Goal: Task Accomplishment & Management: Use online tool/utility

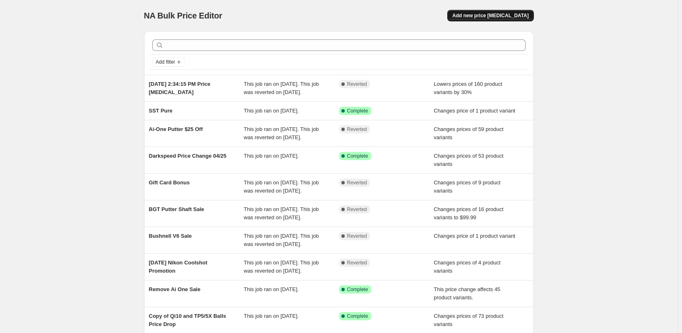
click at [472, 13] on button "Add new price [MEDICAL_DATA]" at bounding box center [490, 15] width 86 height 11
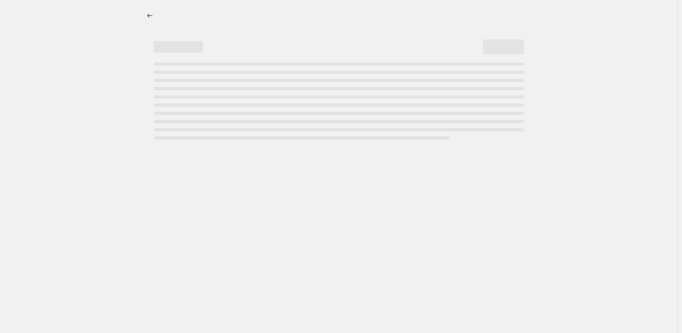
select select "percentage"
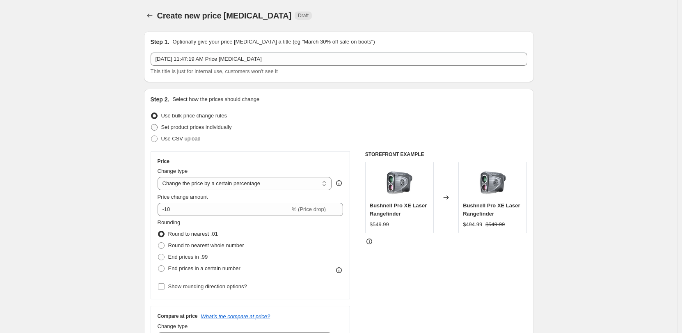
click at [206, 125] on span "Set product prices individually" at bounding box center [196, 127] width 71 height 6
click at [151, 124] on input "Set product prices individually" at bounding box center [151, 124] width 0 height 0
radio input "true"
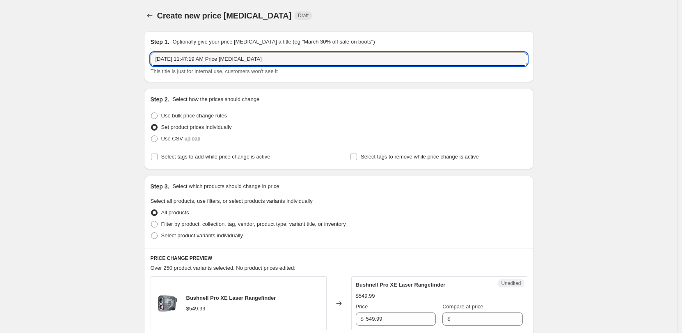
drag, startPoint x: 282, startPoint y: 62, endPoint x: 107, endPoint y: 66, distance: 175.3
type input "Ping Price Adjustment"
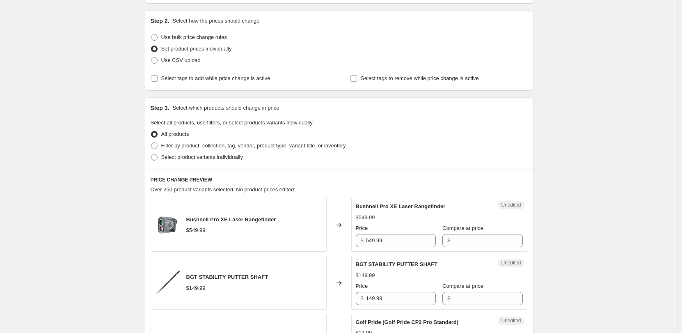
scroll to position [82, 0]
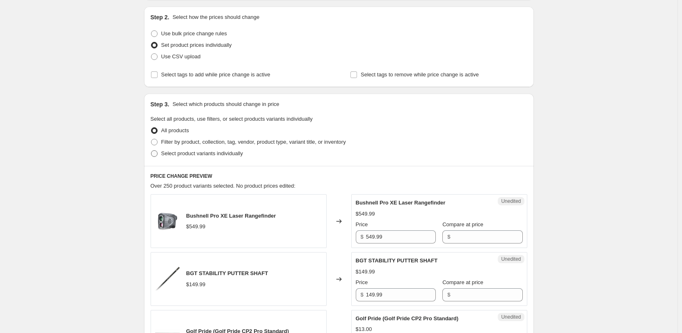
click at [182, 154] on span "Select product variants individually" at bounding box center [202, 153] width 82 height 6
click at [151, 151] on input "Select product variants individually" at bounding box center [151, 150] width 0 height 0
radio input "true"
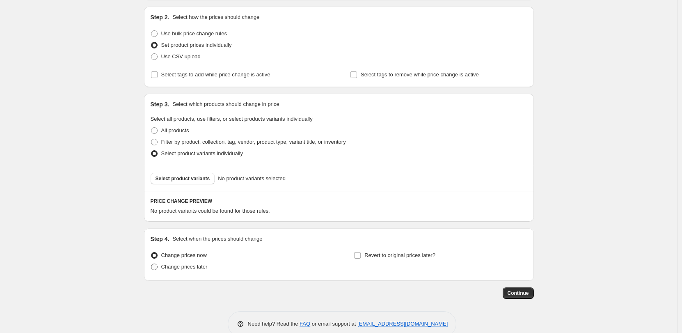
click at [163, 266] on span "Change prices later" at bounding box center [184, 267] width 46 height 6
click at [151, 264] on input "Change prices later" at bounding box center [151, 264] width 0 height 0
radio input "true"
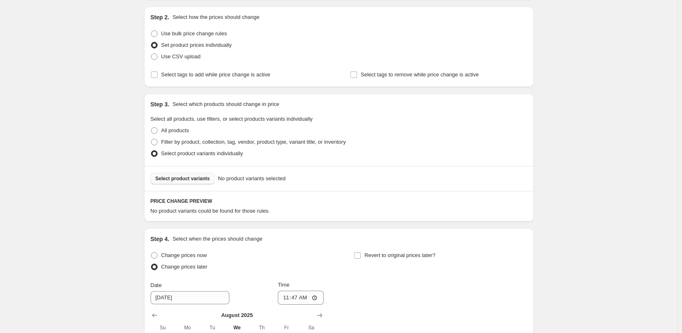
click at [190, 177] on span "Select product variants" at bounding box center [183, 178] width 55 height 7
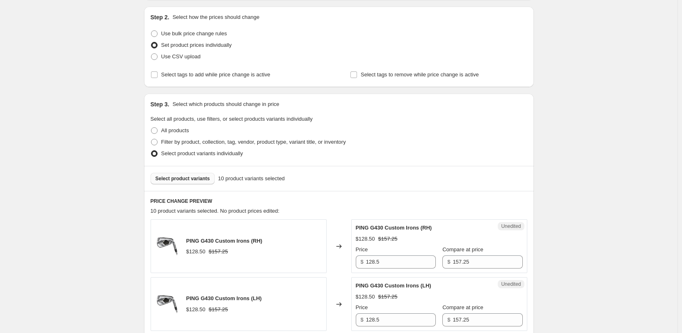
click at [183, 177] on span "Select product variants" at bounding box center [183, 178] width 55 height 7
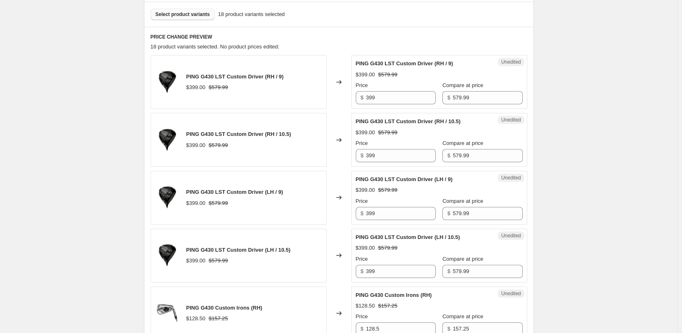
scroll to position [123, 0]
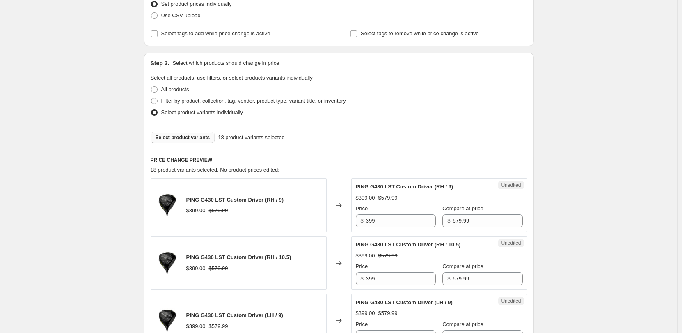
click at [195, 141] on button "Select product variants" at bounding box center [183, 137] width 64 height 11
click at [174, 137] on span "Select product variants" at bounding box center [183, 137] width 55 height 7
click at [179, 136] on span "Select product variants" at bounding box center [183, 137] width 55 height 7
click at [202, 138] on span "Select product variants" at bounding box center [183, 137] width 55 height 7
click at [183, 138] on span "Select product variants" at bounding box center [183, 137] width 55 height 7
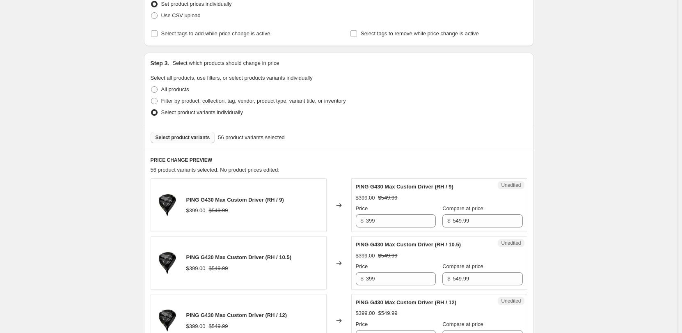
click at [202, 141] on button "Select product variants" at bounding box center [183, 137] width 64 height 11
click at [193, 138] on span "Select product variants" at bounding box center [183, 137] width 55 height 7
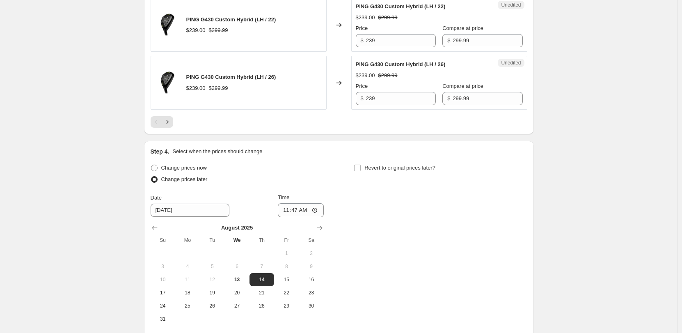
scroll to position [1261, 0]
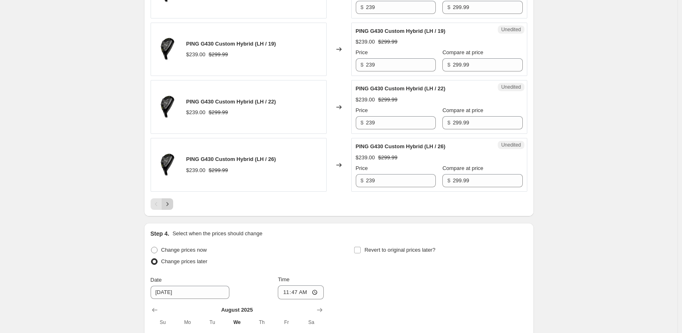
click at [170, 206] on icon "Next" at bounding box center [167, 204] width 8 height 8
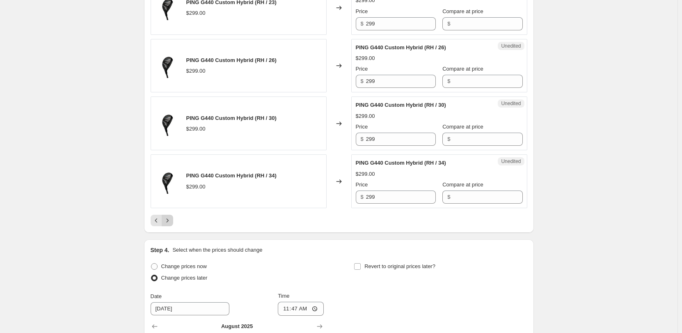
click at [172, 222] on icon "Next" at bounding box center [167, 220] width 8 height 8
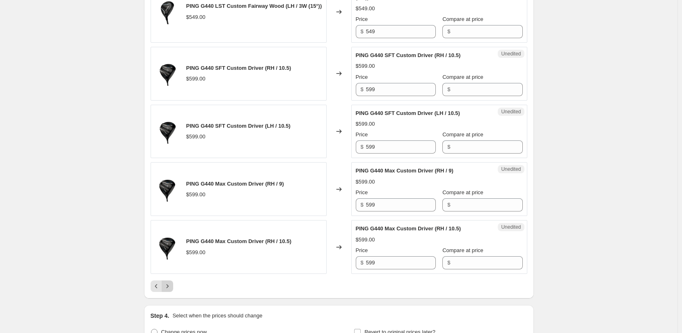
click at [171, 283] on icon "Next" at bounding box center [167, 286] width 8 height 8
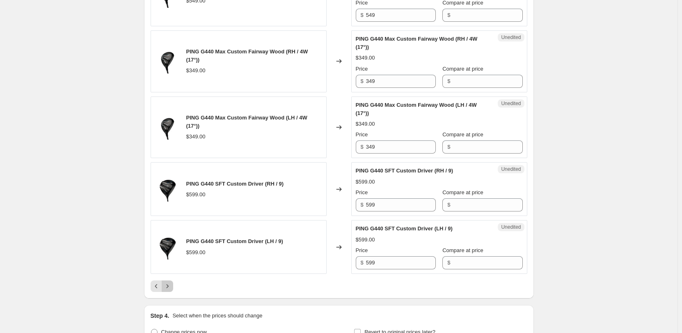
click at [168, 287] on icon "Next" at bounding box center [167, 286] width 2 height 4
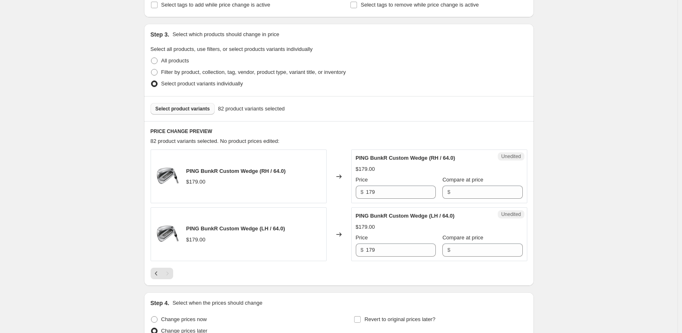
scroll to position [139, 0]
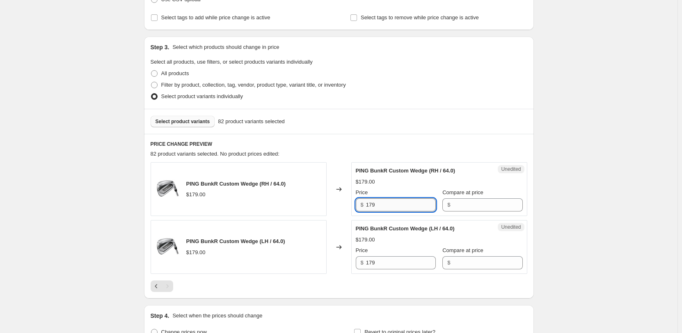
click at [392, 200] on input "179" at bounding box center [401, 204] width 70 height 13
drag, startPoint x: 385, startPoint y: 206, endPoint x: 367, endPoint y: 207, distance: 18.5
click at [367, 207] on div "$ 179" at bounding box center [396, 204] width 80 height 13
type input "189"
drag, startPoint x: 376, startPoint y: 263, endPoint x: 358, endPoint y: 263, distance: 18.1
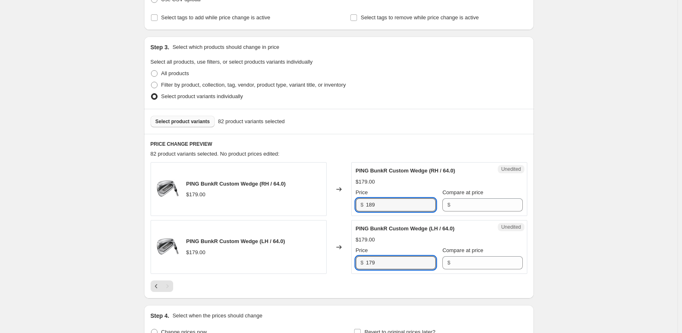
click at [358, 263] on div "$ 179" at bounding box center [396, 262] width 80 height 13
type input "189"
click at [115, 201] on div "Create new price [MEDICAL_DATA]. This page is ready Create new price [MEDICAL_D…" at bounding box center [339, 220] width 678 height 718
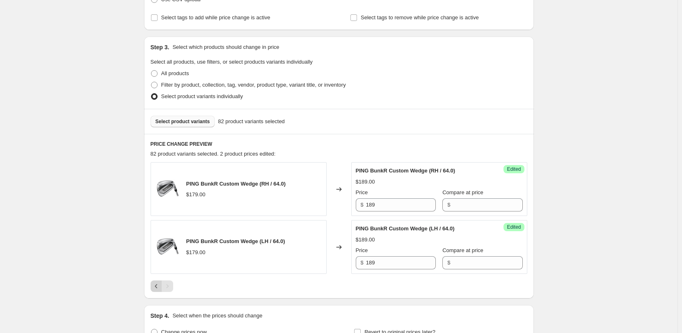
click at [158, 288] on icon "Previous" at bounding box center [156, 286] width 8 height 8
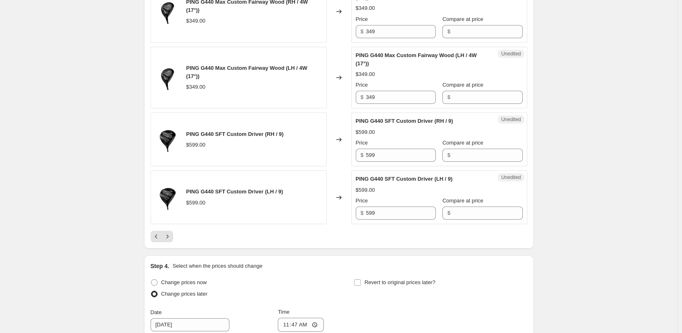
scroll to position [1261, 0]
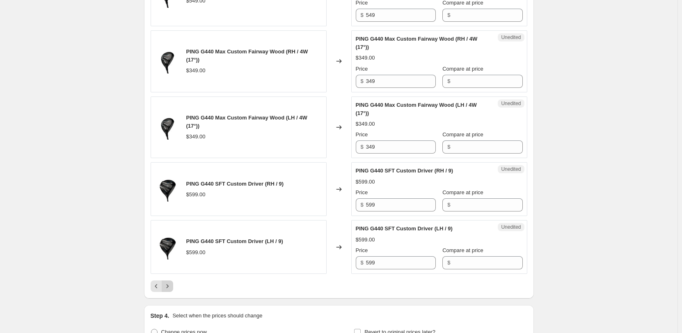
click at [168, 287] on icon "Next" at bounding box center [167, 286] width 2 height 4
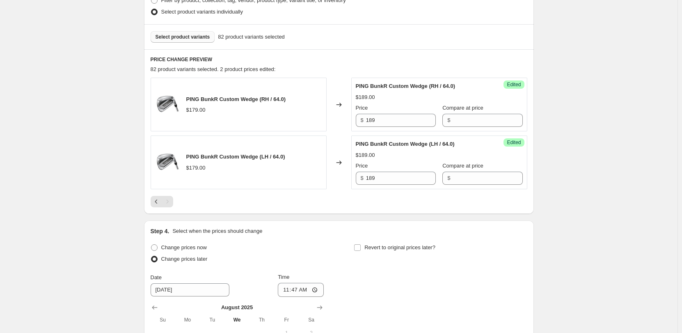
scroll to position [221, 0]
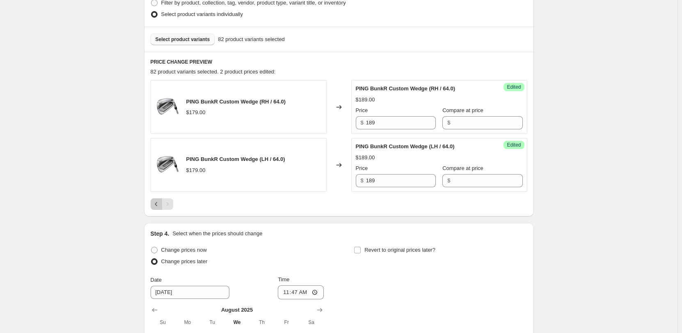
click at [155, 207] on icon "Previous" at bounding box center [156, 204] width 8 height 8
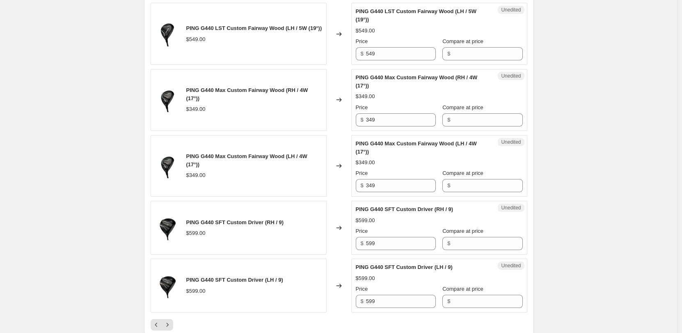
scroll to position [1412, 0]
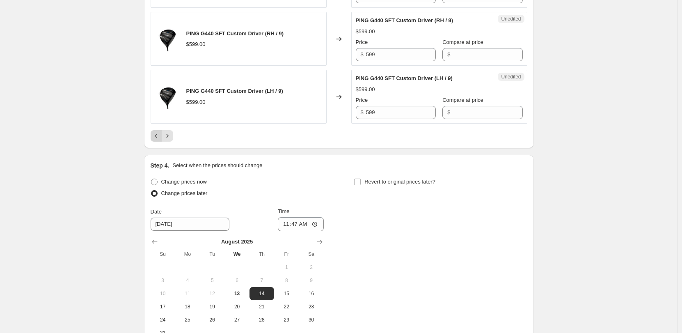
click at [160, 133] on icon "Previous" at bounding box center [156, 136] width 8 height 8
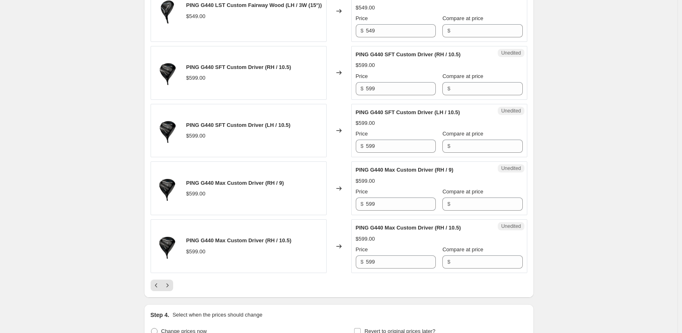
scroll to position [1261, 0]
click at [159, 288] on icon "Previous" at bounding box center [156, 286] width 8 height 8
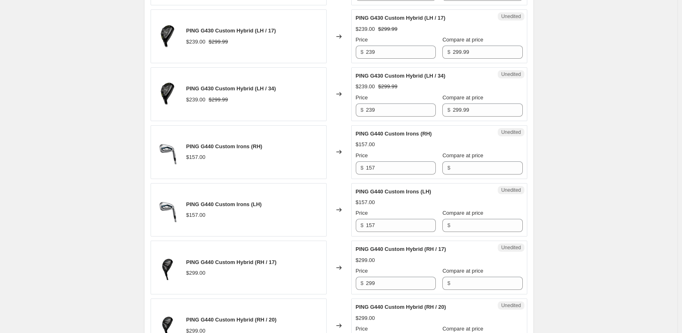
scroll to position [867, 0]
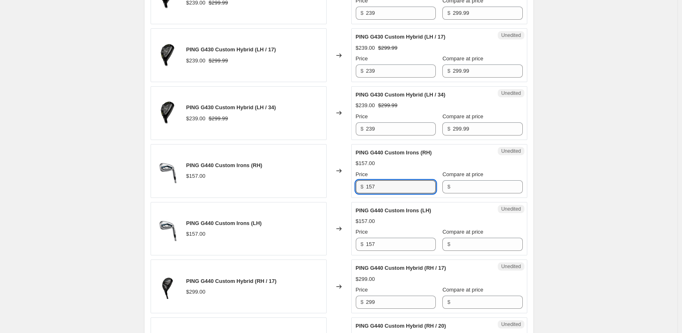
drag, startPoint x: 382, startPoint y: 185, endPoint x: 352, endPoint y: 191, distance: 30.6
click at [352, 191] on div "PING G440 Custom Irons (RH) $157.00 Changed to Unedited PING G440 Custom Irons …" at bounding box center [339, 171] width 377 height 54
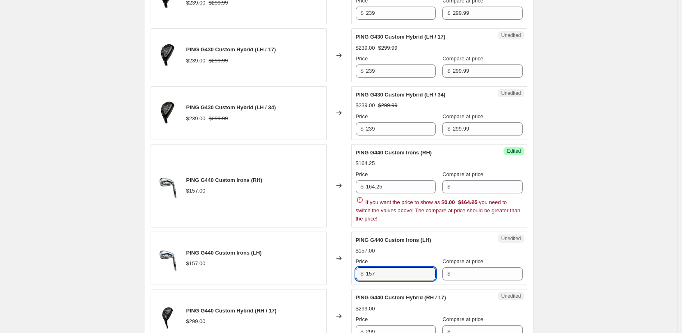
drag, startPoint x: 387, startPoint y: 242, endPoint x: 335, endPoint y: 230, distance: 54.3
click at [335, 230] on div "PING G430 Custom Hybrid (LH / 30) $239.00 $299.99 Changed to Unedited PING G430…" at bounding box center [339, 33] width 377 height 1198
click at [392, 187] on input "164.25" at bounding box center [401, 186] width 70 height 13
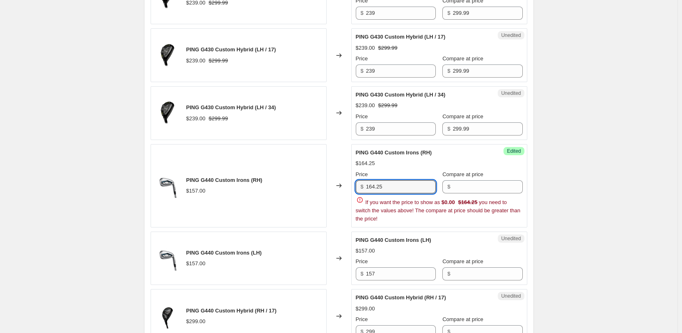
click at [493, 197] on div "If you want the price to show as $0.00 $164.25 you need to switch the values ab…" at bounding box center [439, 209] width 167 height 27
click at [493, 188] on input "Compare at price" at bounding box center [488, 186] width 70 height 13
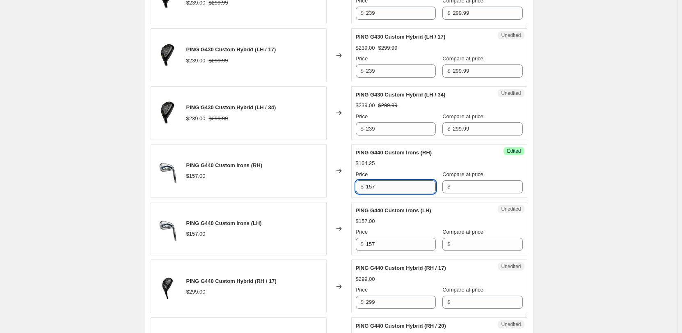
click at [419, 190] on input "157" at bounding box center [401, 186] width 70 height 13
drag, startPoint x: 382, startPoint y: 187, endPoint x: 368, endPoint y: 186, distance: 13.6
click at [368, 186] on input "157" at bounding box center [401, 186] width 70 height 13
click at [466, 192] on input "Compare at price" at bounding box center [488, 186] width 70 height 13
click at [387, 181] on div "Price $ 164" at bounding box center [396, 181] width 80 height 23
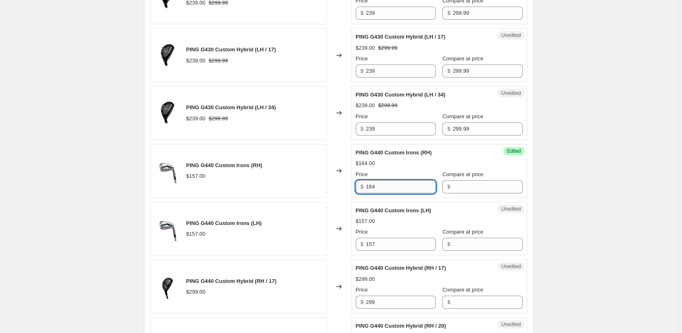
click at [387, 181] on input "164" at bounding box center [401, 186] width 70 height 13
type input "164.25"
click at [403, 242] on input "157" at bounding box center [401, 244] width 70 height 13
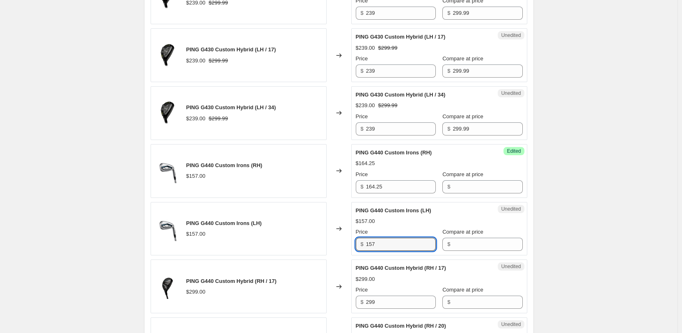
drag, startPoint x: 403, startPoint y: 242, endPoint x: 340, endPoint y: 241, distance: 62.8
click at [340, 241] on div "PING G440 Custom Irons (LH) $157.00 Changed to Unedited PING G440 Custom Irons …" at bounding box center [339, 229] width 377 height 54
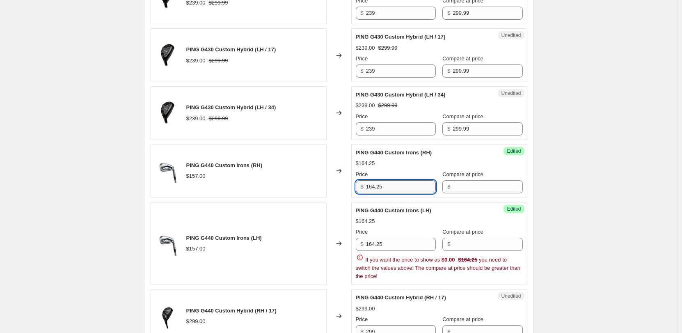
click at [425, 186] on input "164.25" at bounding box center [401, 186] width 70 height 13
click at [422, 238] on input "164.25" at bounding box center [401, 244] width 70 height 13
type input "164.25"
drag, startPoint x: 403, startPoint y: 243, endPoint x: 329, endPoint y: 244, distance: 73.9
click at [329, 244] on div "PING G440 Custom Irons (LH) $157.00 Changed to Success Edited PING G440 Custom …" at bounding box center [339, 243] width 377 height 83
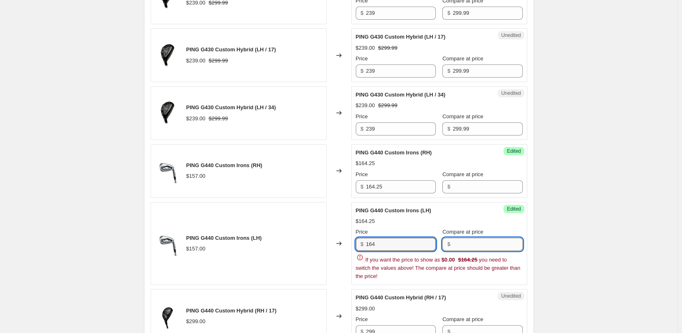
click at [472, 240] on input "Compare at price" at bounding box center [488, 244] width 70 height 13
click at [472, 185] on input "Compare at price" at bounding box center [488, 186] width 70 height 13
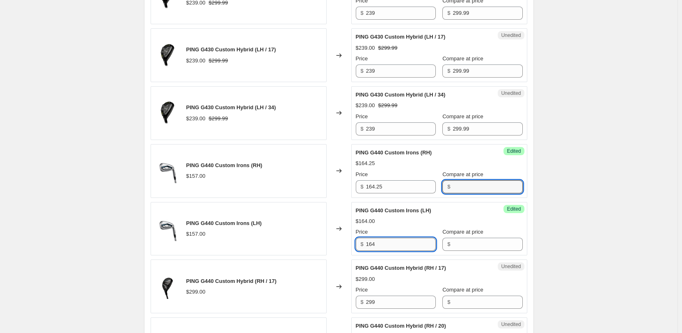
click at [397, 244] on input "164" at bounding box center [401, 244] width 70 height 13
type input "164.25"
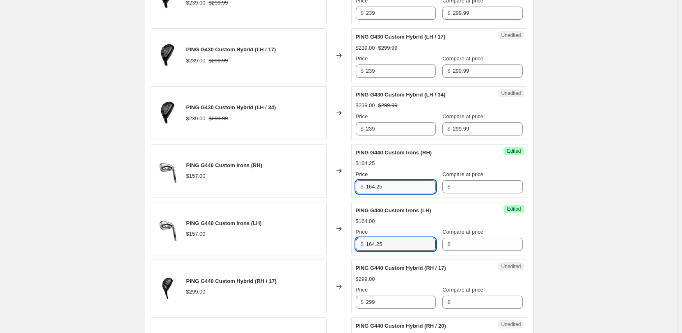
click at [391, 186] on input "164.25" at bounding box center [401, 186] width 70 height 13
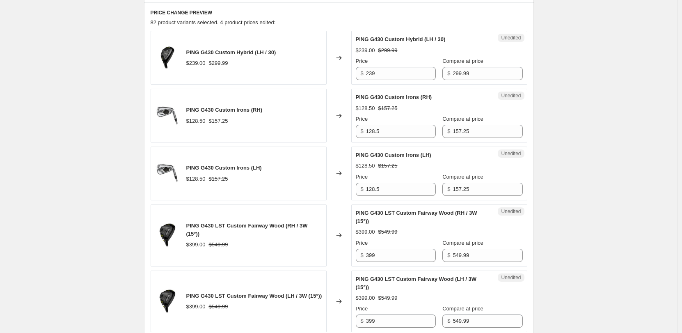
scroll to position [252, 0]
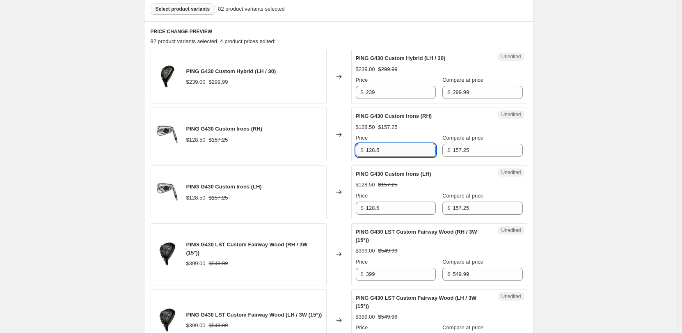
click at [415, 147] on input "128.5" at bounding box center [401, 150] width 70 height 13
drag, startPoint x: 415, startPoint y: 147, endPoint x: 362, endPoint y: 151, distance: 53.1
click at [362, 151] on div "$ 128.5" at bounding box center [396, 150] width 80 height 13
type input "136"
click at [382, 203] on input "128.5" at bounding box center [401, 208] width 70 height 13
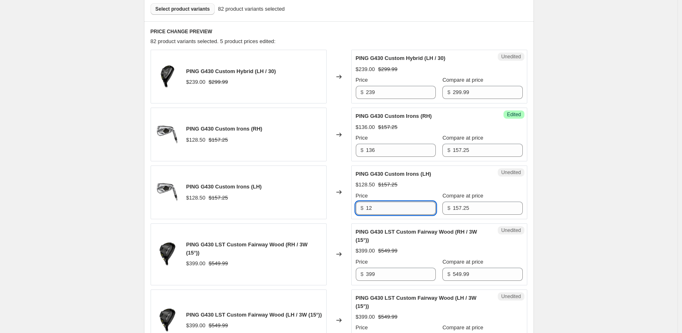
type input "1"
type input "136"
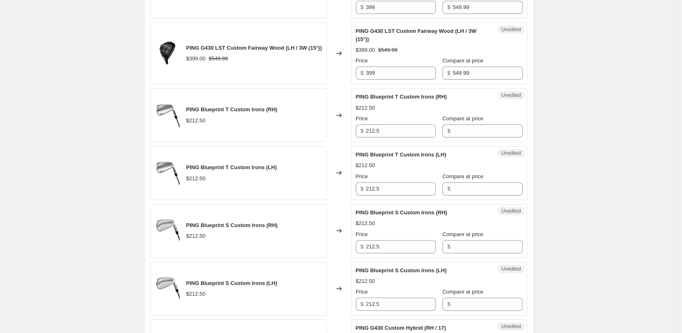
scroll to position [539, 0]
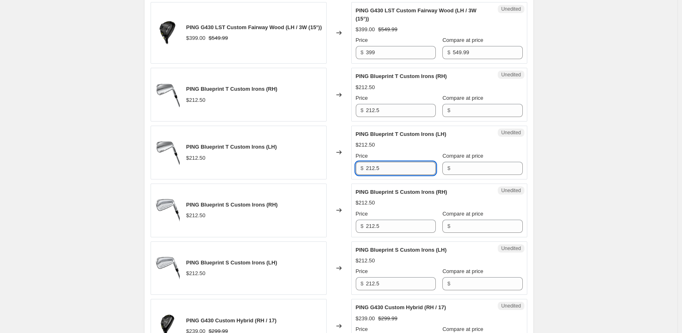
click at [398, 170] on input "212.5" at bounding box center [401, 168] width 70 height 13
type input "221.5"
click at [387, 231] on input "212.5" at bounding box center [401, 226] width 70 height 13
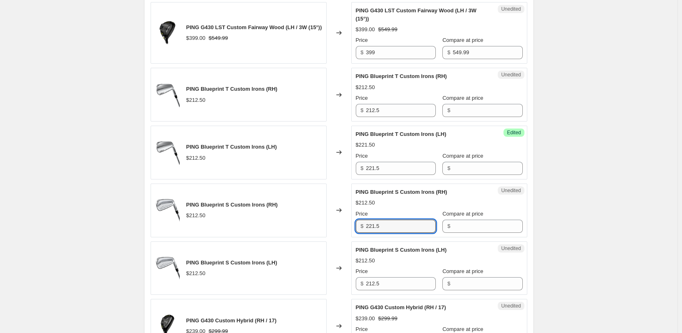
type input "221.5"
click at [386, 276] on div "Price $ 212.5" at bounding box center [396, 278] width 80 height 23
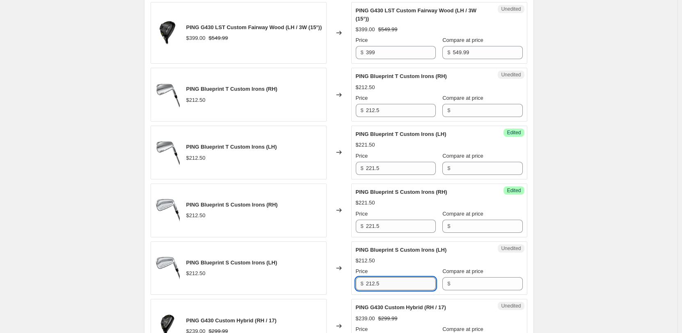
click at [386, 280] on input "212.5" at bounding box center [401, 283] width 70 height 13
type input "221.5"
click at [400, 254] on div "PING Blueprint S Custom Irons (LH) $221.50 Price $ 221.5 Compare at price $" at bounding box center [439, 268] width 167 height 45
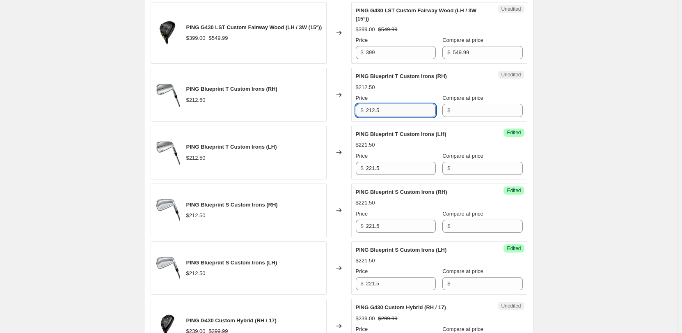
click at [399, 112] on input "212.5" at bounding box center [401, 110] width 70 height 13
type input "221.5"
click at [307, 107] on div "PING Blueprint T Custom Irons (RH) $212.50" at bounding box center [239, 95] width 176 height 54
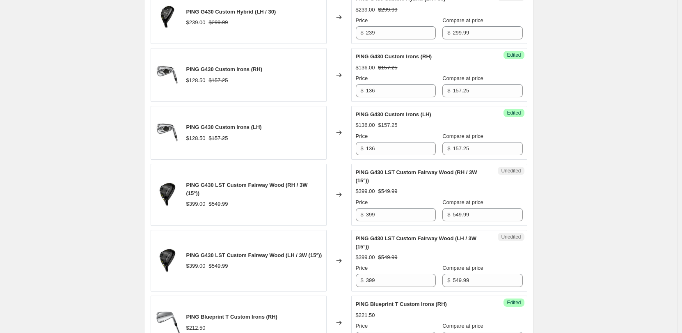
scroll to position [328, 0]
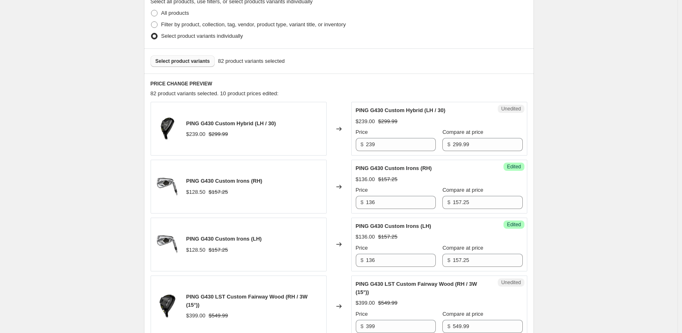
scroll to position [205, 0]
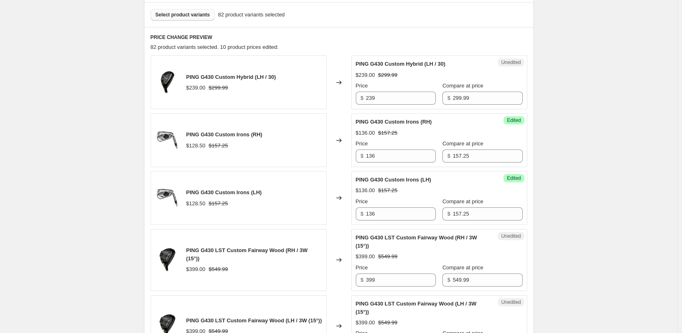
scroll to position [246, 0]
click at [392, 98] on input "239" at bounding box center [401, 97] width 70 height 13
type input "259"
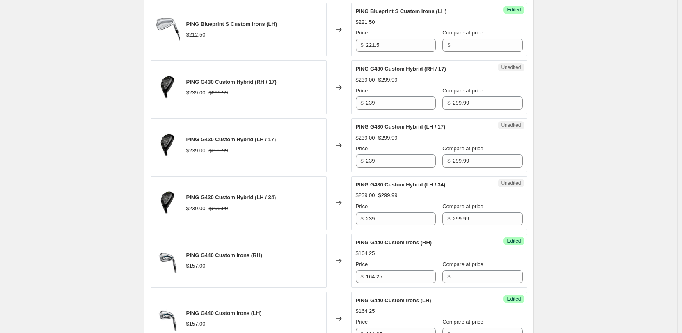
scroll to position [780, 0]
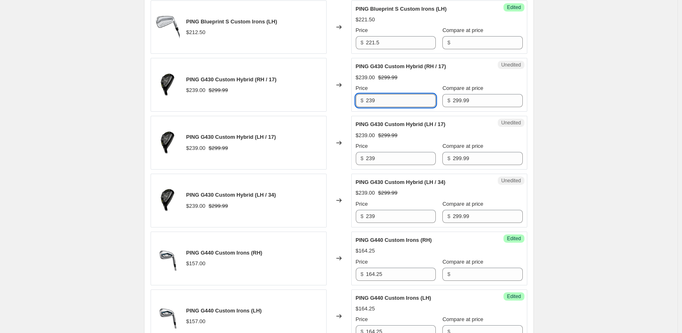
click at [388, 99] on input "239" at bounding box center [401, 100] width 70 height 13
type input "259"
click at [583, 135] on div "Create new price [MEDICAL_DATA]. This page is ready Create new price [MEDICAL_D…" at bounding box center [339, 107] width 678 height 1775
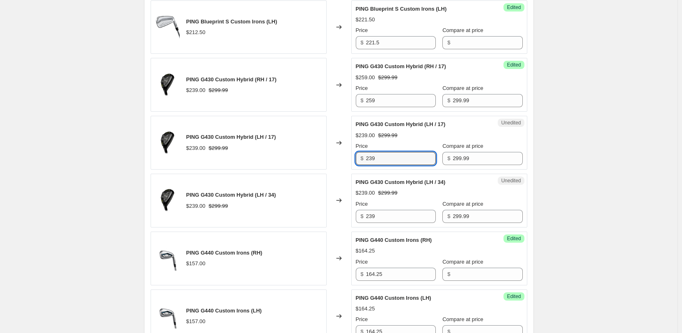
drag, startPoint x: 392, startPoint y: 159, endPoint x: 347, endPoint y: 156, distance: 45.2
click at [347, 156] on div "PING G430 Custom Hybrid (LH / 17) $239.00 $299.99 Changed to Unedited PING G430…" at bounding box center [339, 143] width 377 height 54
type input "259"
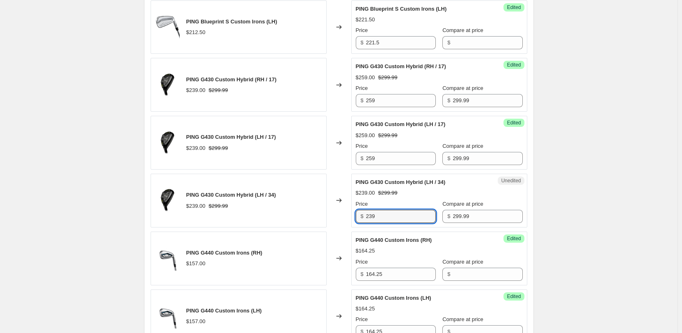
drag, startPoint x: 347, startPoint y: 219, endPoint x: 319, endPoint y: 209, distance: 29.7
click at [337, 216] on div "PING G430 Custom Hybrid (LH / 34) $239.00 $299.99 Changed to Unedited PING G430…" at bounding box center [339, 201] width 377 height 54
type input "259"
click at [566, 202] on div "Create new price [MEDICAL_DATA]. This page is ready Create new price [MEDICAL_D…" at bounding box center [339, 107] width 678 height 1775
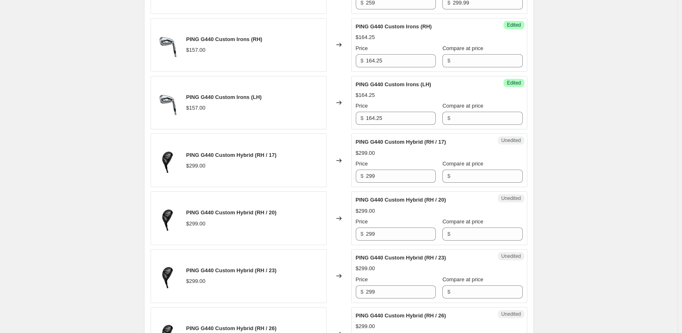
scroll to position [1026, 0]
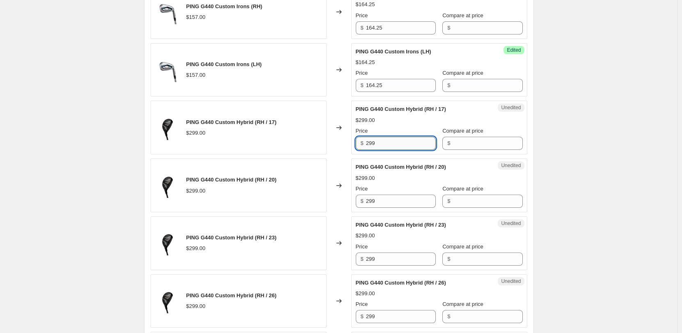
click at [391, 146] on input "299" at bounding box center [401, 143] width 70 height 13
type input "319"
click at [386, 201] on div "PING G440 Custom Hybrid (RH / 20) $299.00 Price $ 299 Compare at price $" at bounding box center [439, 185] width 167 height 45
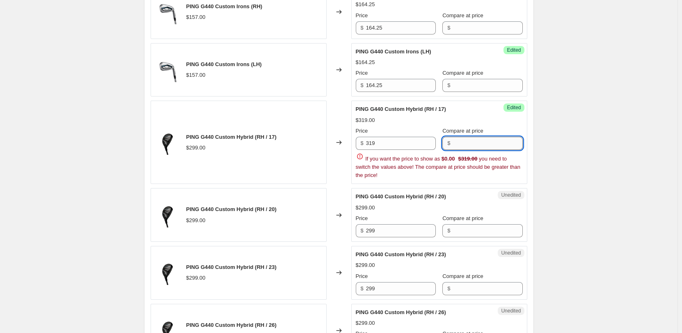
click at [507, 147] on input "Compare at price" at bounding box center [488, 143] width 70 height 13
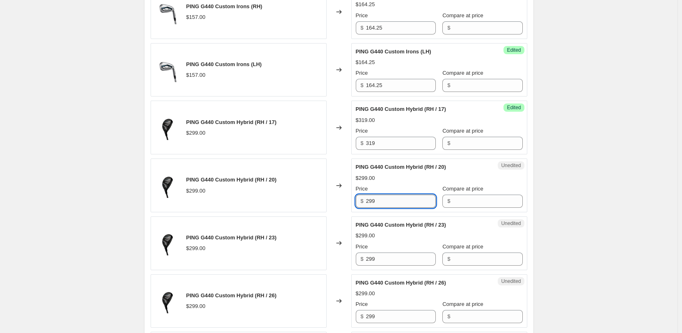
click at [407, 206] on input "299" at bounding box center [401, 201] width 70 height 13
type input "319"
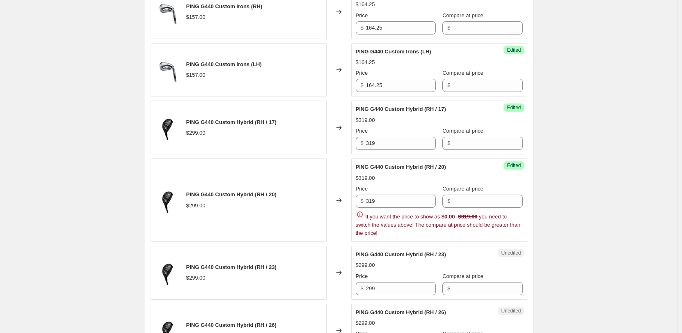
click at [403, 145] on input "319" at bounding box center [401, 143] width 70 height 13
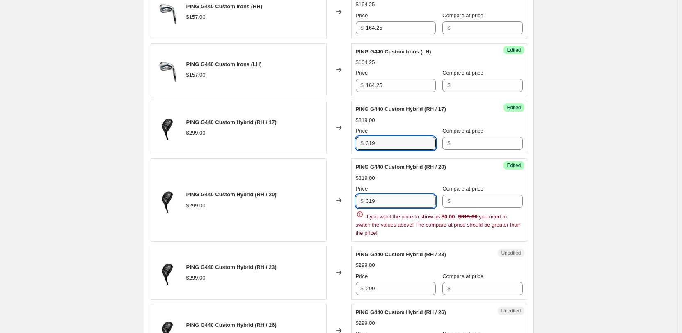
click at [399, 196] on input "319" at bounding box center [401, 201] width 70 height 13
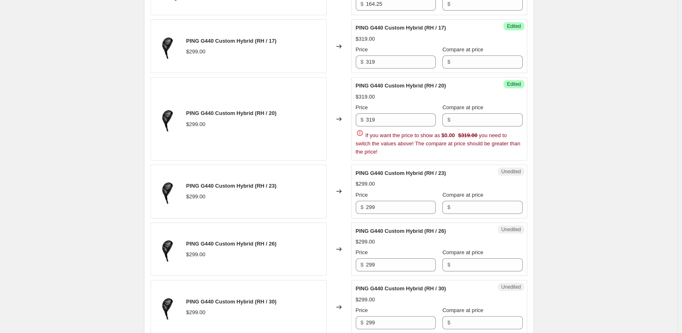
scroll to position [1108, 0]
click at [384, 205] on input "299" at bounding box center [401, 206] width 70 height 13
type input "319"
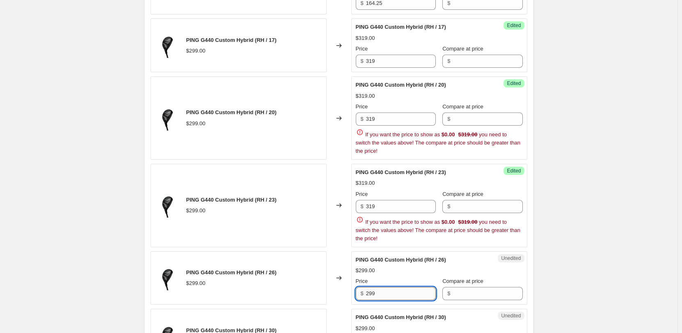
click at [381, 291] on input "299" at bounding box center [401, 293] width 70 height 13
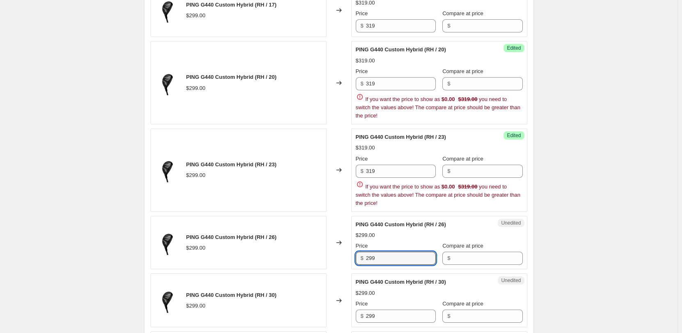
scroll to position [1231, 0]
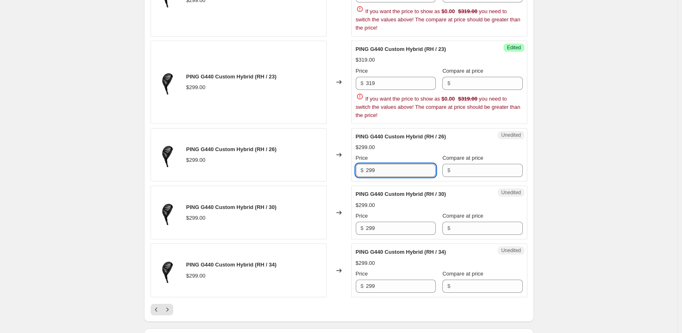
click at [397, 169] on input "299" at bounding box center [401, 170] width 70 height 13
type input "319"
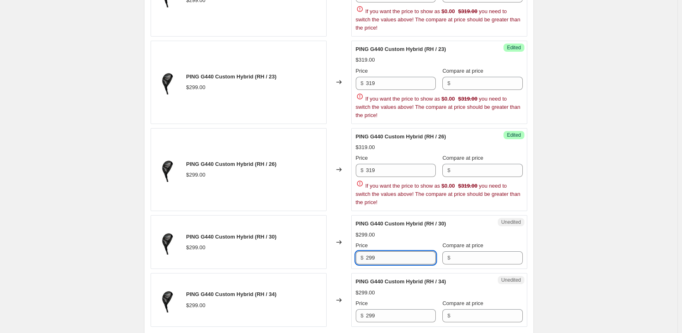
click at [399, 262] on input "299" at bounding box center [401, 257] width 70 height 13
type input "319"
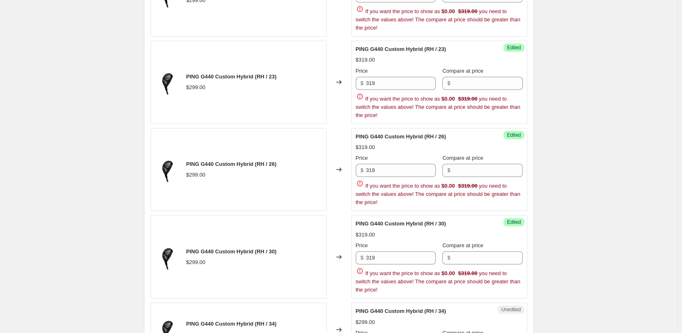
scroll to position [1313, 0]
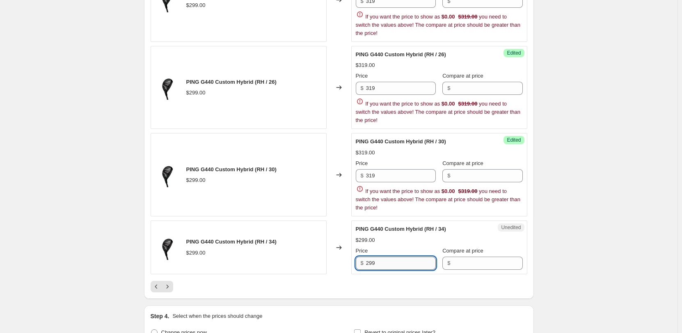
click at [401, 260] on input "299" at bounding box center [401, 263] width 70 height 13
type input "319"
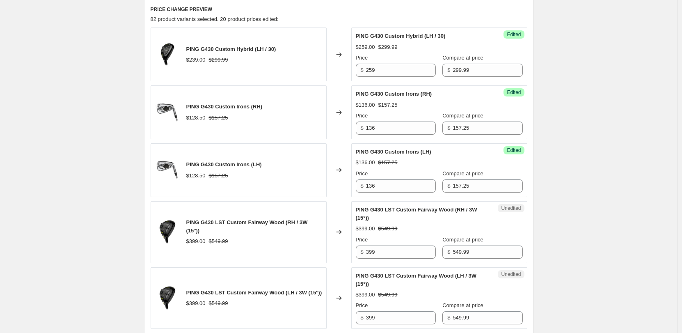
scroll to position [369, 0]
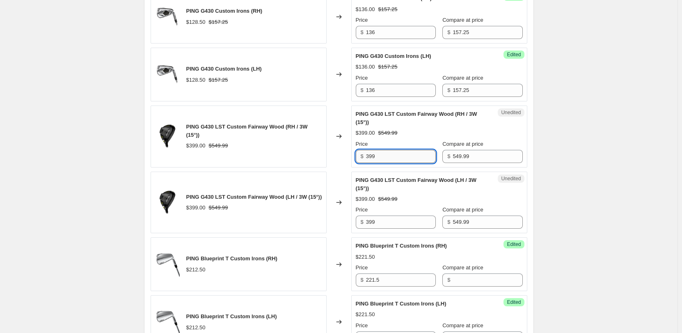
click at [387, 163] on input "399" at bounding box center [401, 156] width 70 height 13
type input "419"
click at [391, 217] on input "399" at bounding box center [401, 221] width 70 height 13
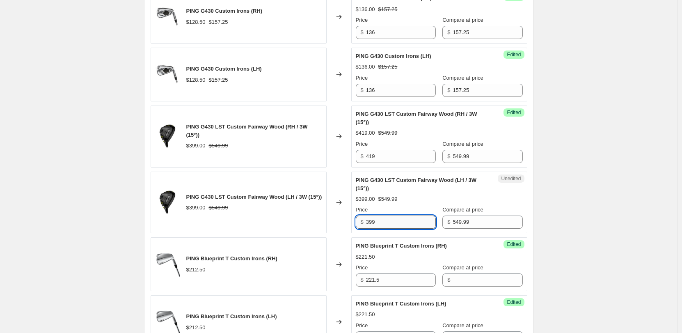
click at [391, 217] on input "399" at bounding box center [401, 221] width 70 height 13
type input "419"
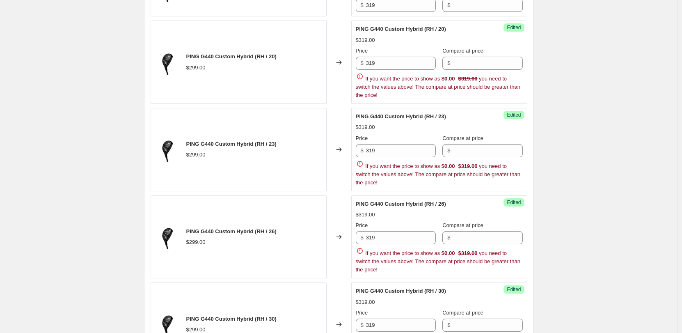
scroll to position [1149, 0]
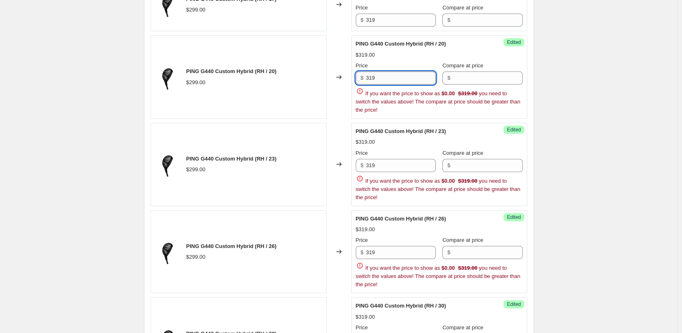
click at [388, 82] on input "319" at bounding box center [401, 77] width 70 height 13
type input "319"
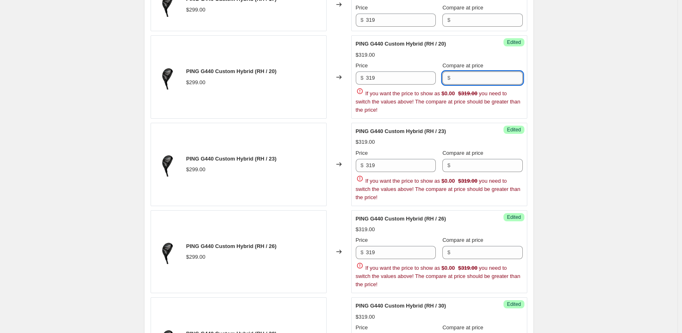
click at [469, 77] on input "Compare at price" at bounding box center [488, 77] width 70 height 13
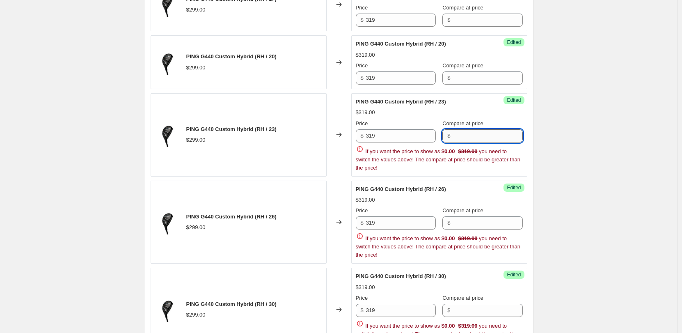
click at [478, 167] on div "Price $ 319 Compare at price $ If you want the price to show as $0.00 $319.00 y…" at bounding box center [439, 145] width 167 height 53
click at [473, 233] on div "Success Edited PING G440 Custom Hybrid (RH / 26) $319.00 Price $ 319 Compare at…" at bounding box center [439, 222] width 176 height 83
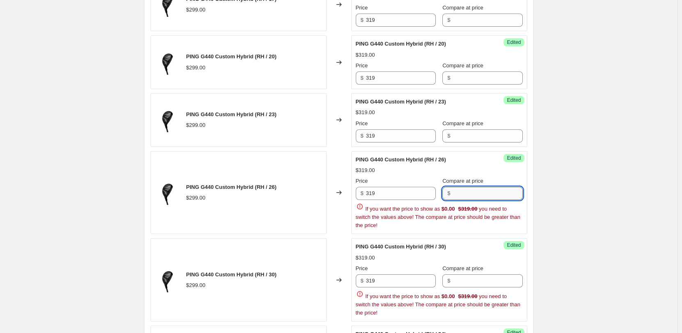
click at [491, 193] on input "Compare at price" at bounding box center [488, 193] width 70 height 13
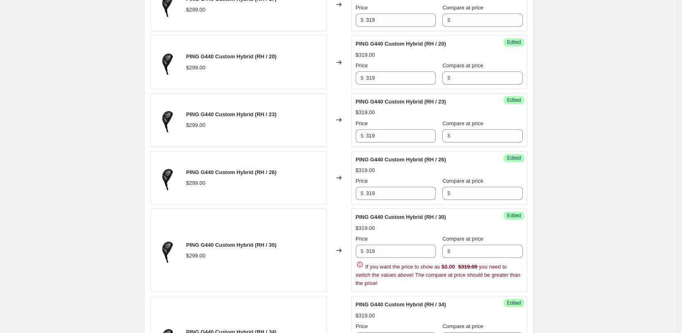
click at [474, 273] on div "Price $ 319 Compare at price $ If you want the price to show as $0.00 $319.00 y…" at bounding box center [439, 261] width 167 height 53
drag, startPoint x: 485, startPoint y: 255, endPoint x: 545, endPoint y: 241, distance: 62.1
click at [485, 255] on input "Compare at price" at bounding box center [488, 251] width 70 height 13
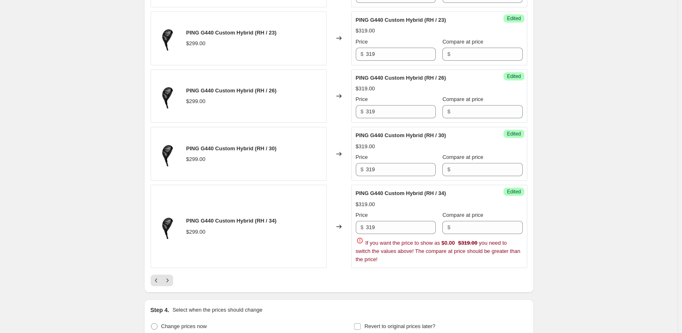
scroll to position [1231, 0]
click at [476, 233] on input "Compare at price" at bounding box center [488, 226] width 70 height 13
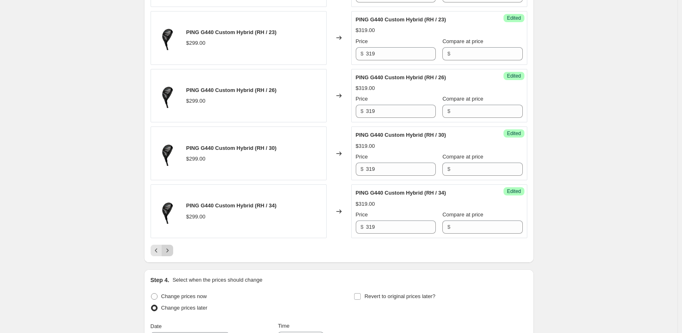
click at [167, 251] on icon "Next" at bounding box center [167, 250] width 8 height 8
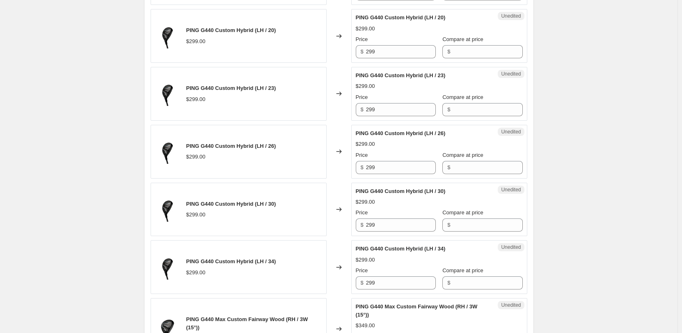
scroll to position [164, 0]
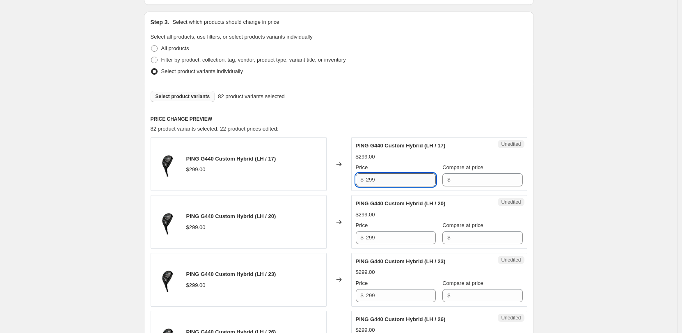
click at [402, 183] on input "299" at bounding box center [401, 179] width 70 height 13
type input "319"
click at [399, 230] on div "PING G440 Custom Hybrid (LH / 20) $299.00 Price $ 299 Compare at price $" at bounding box center [439, 221] width 167 height 45
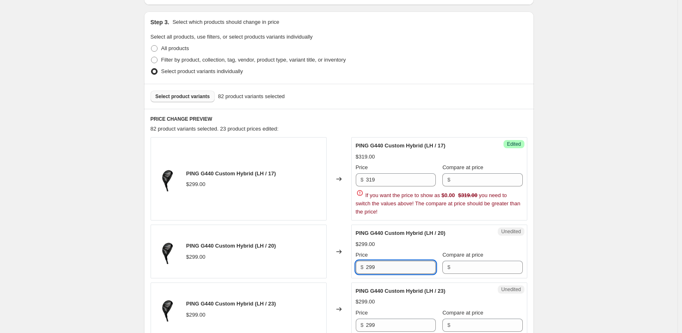
click at [396, 263] on input "299" at bounding box center [401, 267] width 70 height 13
click at [396, 263] on input "299319" at bounding box center [401, 267] width 70 height 13
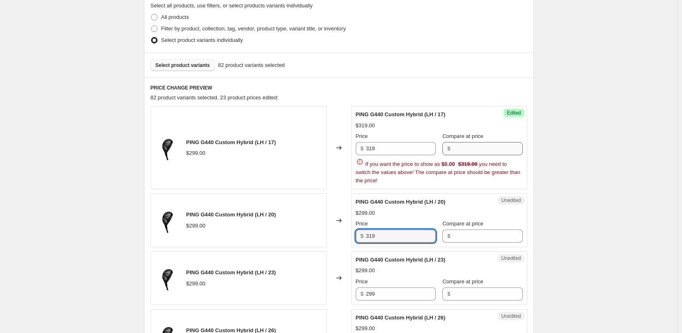
scroll to position [246, 0]
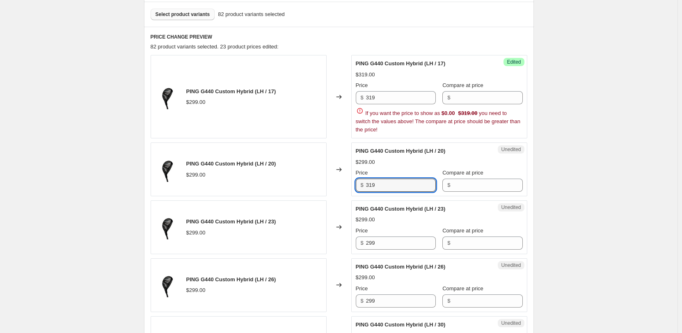
type input "319"
click at [405, 240] on div "PING G440 Custom Hybrid (LH / 23) $299.00 Price $ 299 Compare at price $" at bounding box center [439, 227] width 167 height 45
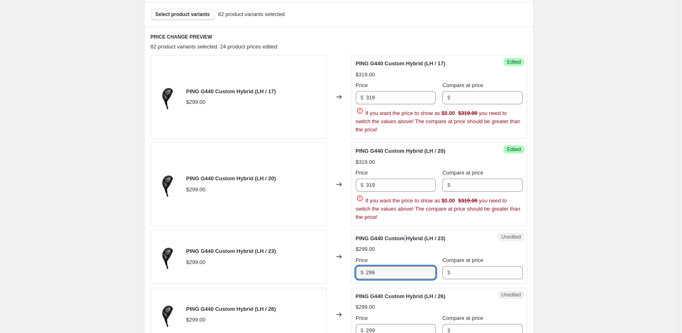
click at [405, 240] on span "PING G440 Custom Hybrid (LH / 23)" at bounding box center [401, 238] width 90 height 6
click at [390, 275] on input "299" at bounding box center [401, 272] width 70 height 13
type input "319"
click at [508, 108] on div "If you want the price to show as $0.00 $319.00 you need to switch the values ab…" at bounding box center [439, 120] width 167 height 27
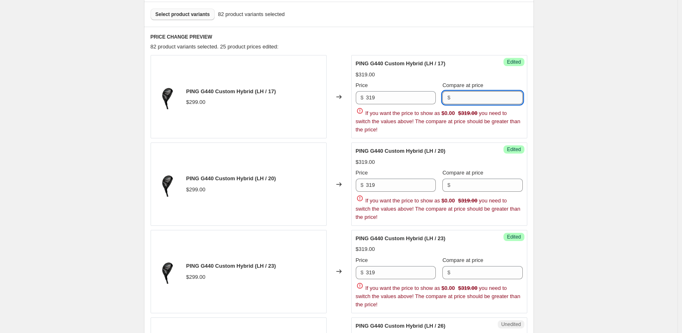
click at [508, 102] on input "Compare at price" at bounding box center [488, 97] width 70 height 13
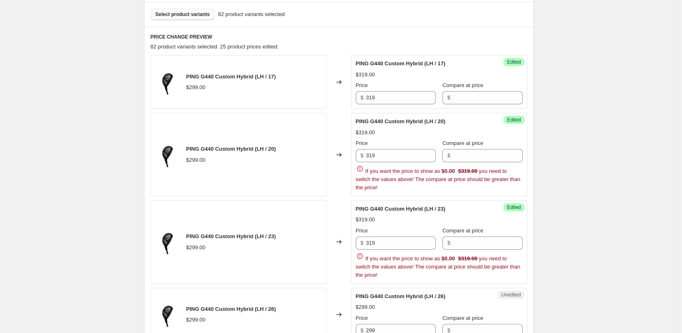
click at [468, 191] on div "Success Edited PING G440 Custom Hybrid (LH / 20) $319.00 Price $ 319 Compare at…" at bounding box center [439, 154] width 176 height 83
click at [467, 244] on input "Compare at price" at bounding box center [488, 242] width 70 height 13
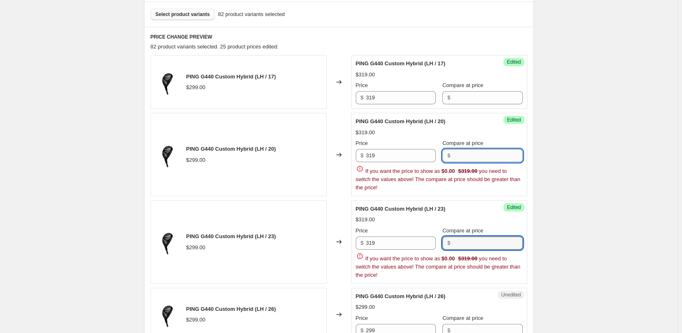
click at [486, 151] on input "Compare at price" at bounding box center [488, 155] width 70 height 13
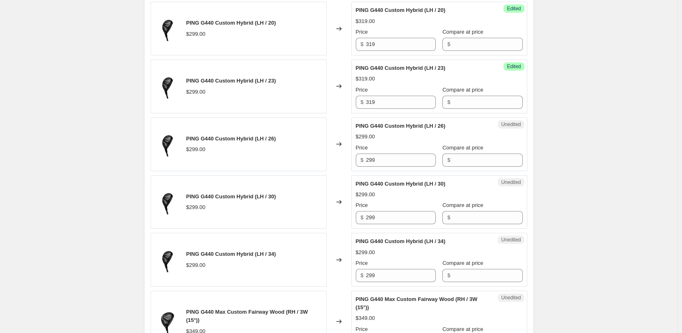
scroll to position [369, 0]
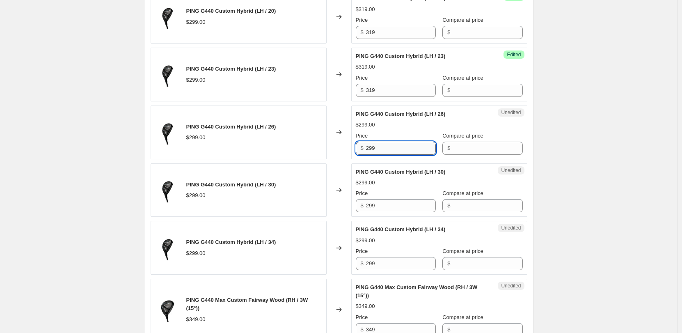
click at [383, 149] on input "299" at bounding box center [401, 148] width 70 height 13
type input "319"
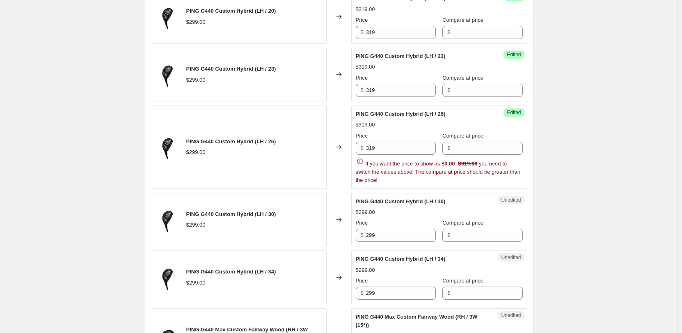
click at [517, 152] on input "Compare at price" at bounding box center [488, 148] width 70 height 13
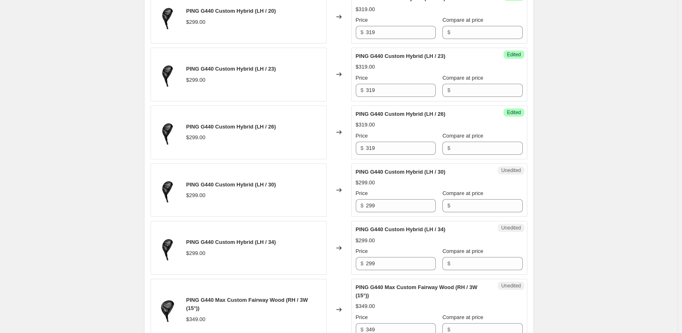
click at [406, 205] on input "299" at bounding box center [401, 205] width 70 height 13
type input "319"
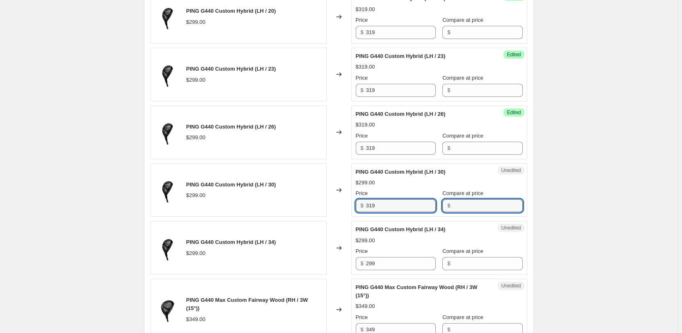
click at [453, 209] on div "$" at bounding box center [482, 205] width 80 height 13
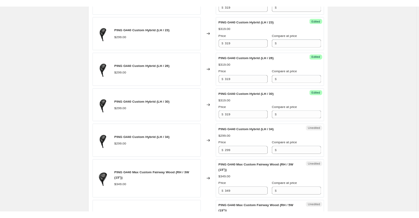
scroll to position [452, 0]
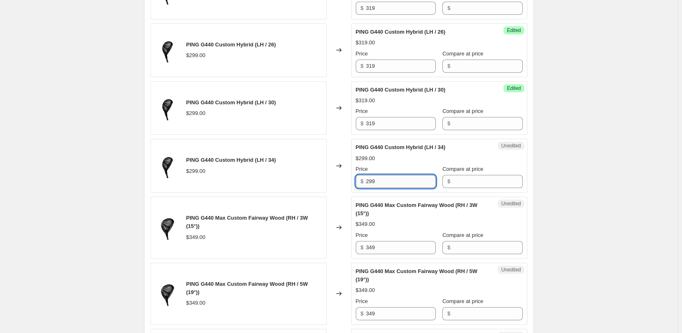
click at [398, 187] on input "299" at bounding box center [401, 181] width 70 height 13
type input "319"
click at [459, 168] on span "Compare at price" at bounding box center [462, 169] width 41 height 6
click at [459, 175] on input "Compare at price" at bounding box center [488, 181] width 70 height 13
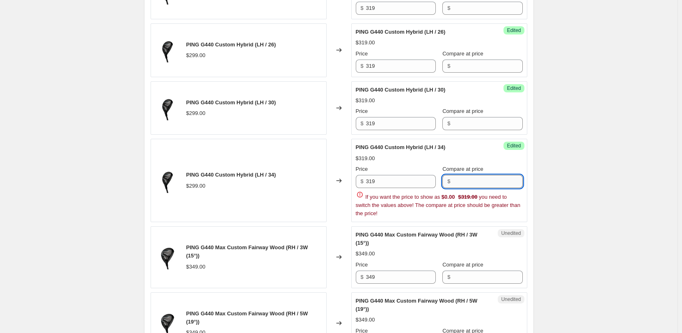
click at [474, 186] on input "Compare at price" at bounding box center [488, 181] width 70 height 13
